Goal: Information Seeking & Learning: Understand process/instructions

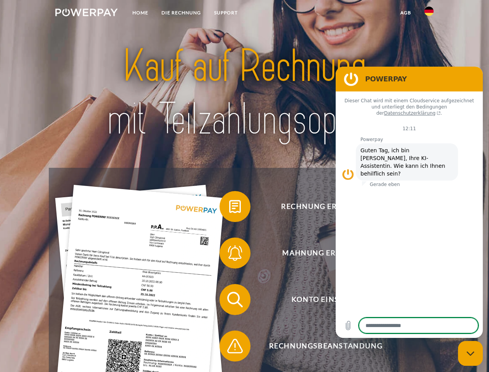
click at [86, 14] on img at bounding box center [86, 13] width 62 height 8
click at [429, 14] on img at bounding box center [429, 11] width 9 height 9
click at [406, 13] on link "agb" at bounding box center [406, 13] width 24 height 14
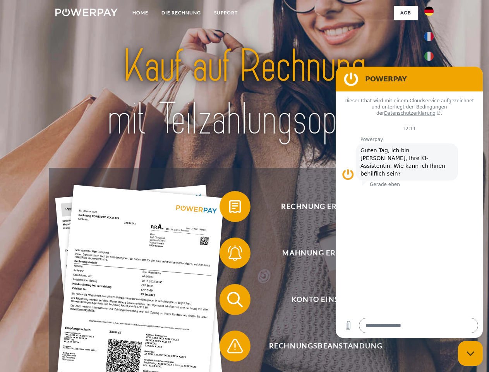
click at [229, 208] on span at bounding box center [223, 206] width 39 height 39
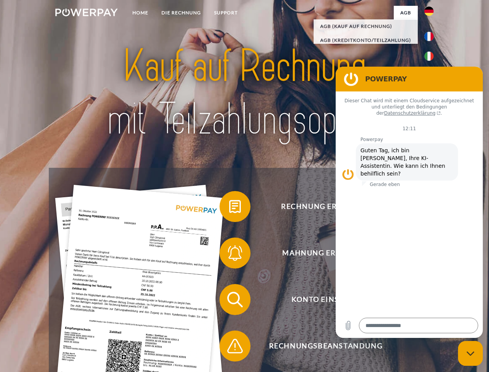
click at [229, 255] on span at bounding box center [223, 253] width 39 height 39
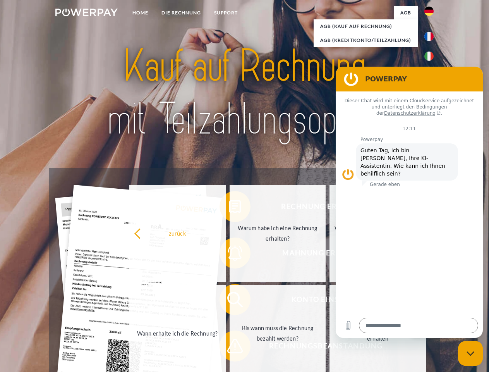
click at [230, 301] on link "Bis wann muss die Rechnung bezahlt werden?" at bounding box center [278, 333] width 97 height 97
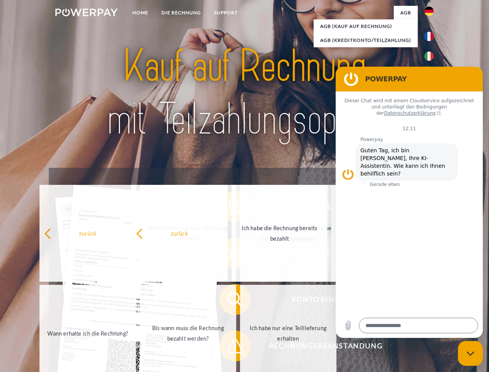
click at [229, 348] on span at bounding box center [223, 346] width 39 height 39
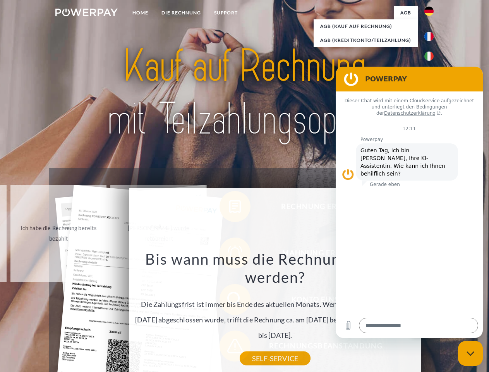
click at [471, 353] on icon "Messaging-Fenster schließen" at bounding box center [471, 353] width 8 height 5
type textarea "*"
